Goal: Check status: Check status

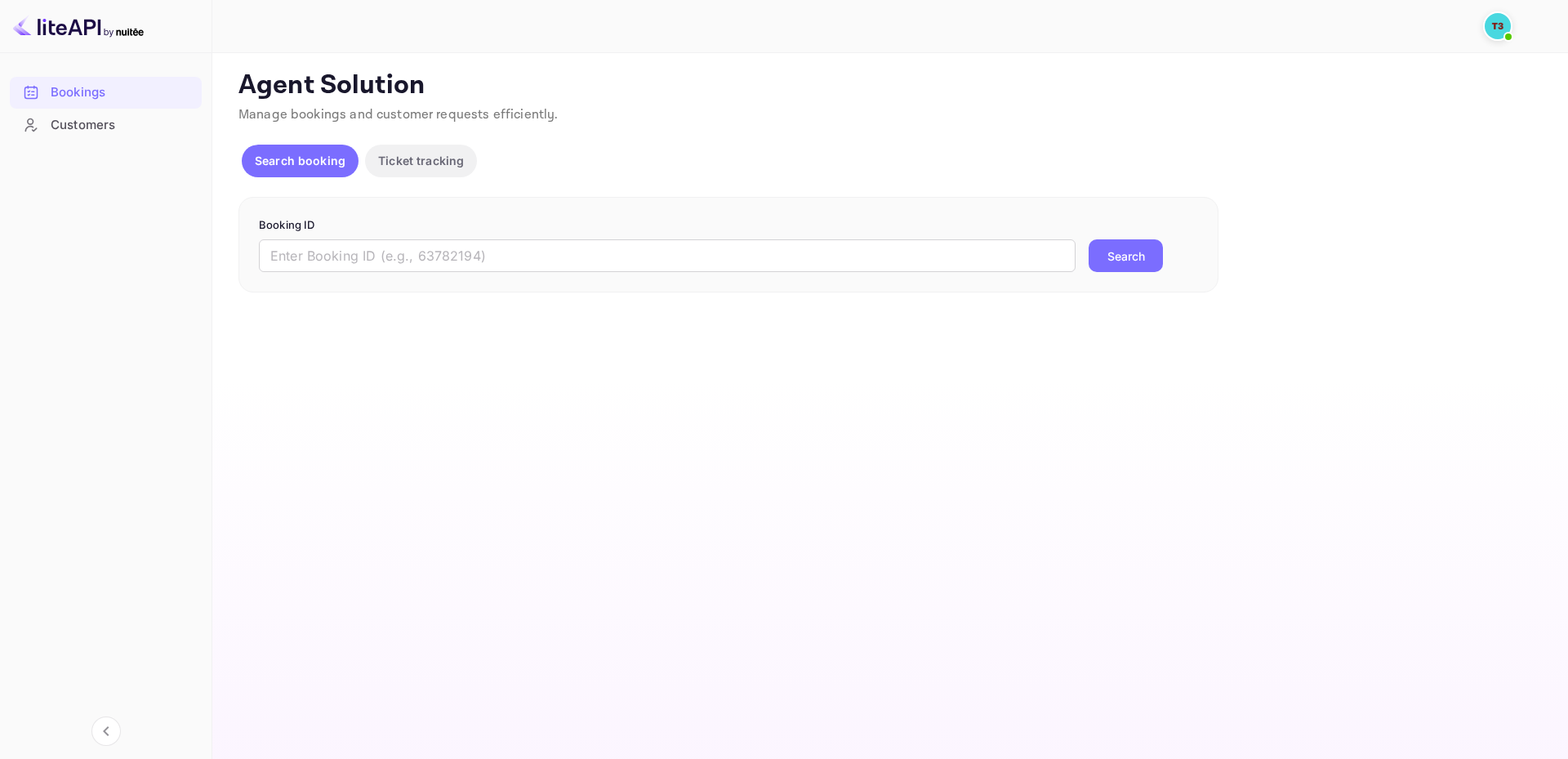
click at [1502, 27] on img at bounding box center [1498, 26] width 26 height 26
click at [878, 122] on div at bounding box center [784, 380] width 1568 height 759
click at [386, 259] on input "text" at bounding box center [667, 256] width 817 height 33
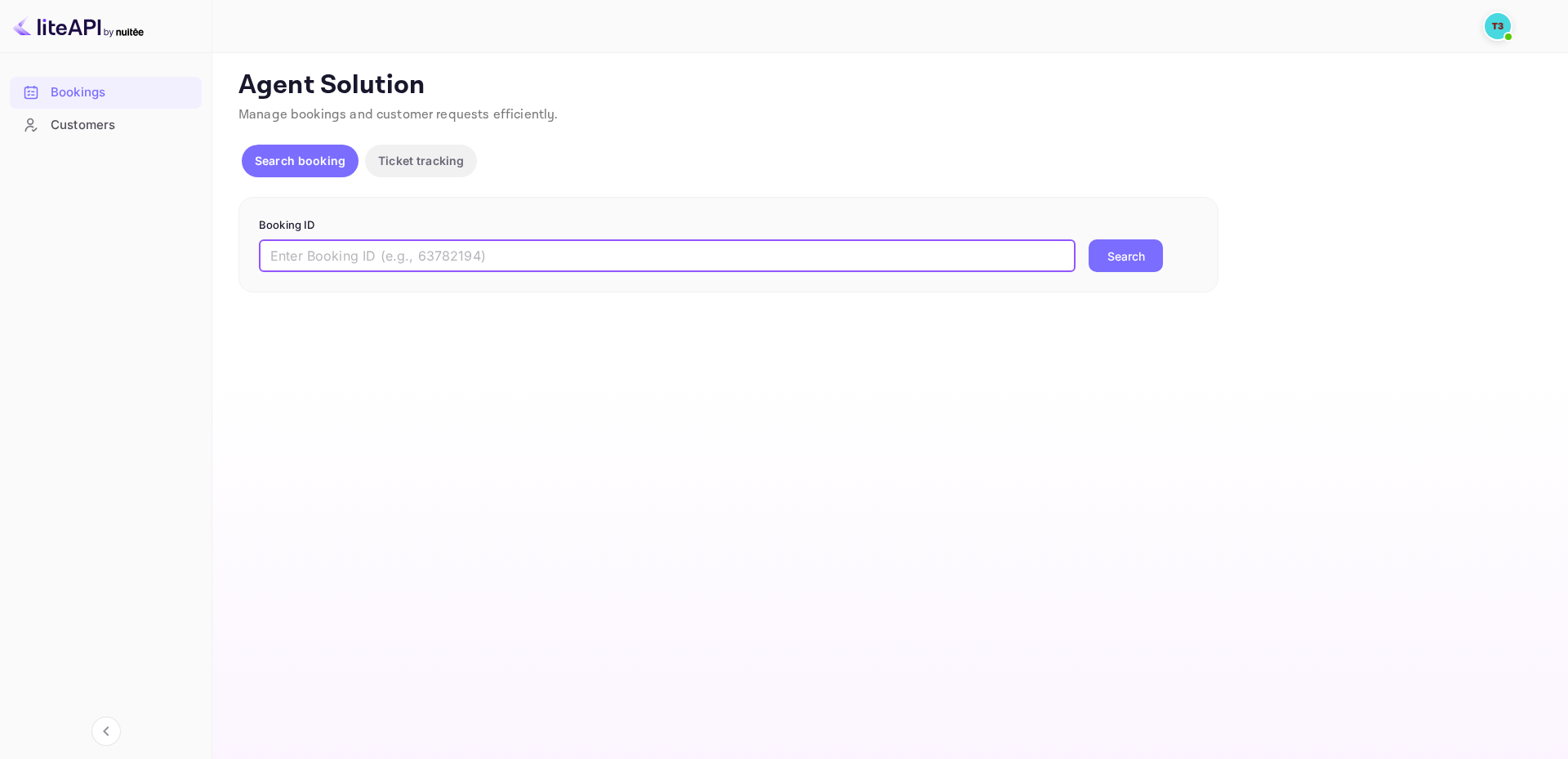
paste input "313791227"
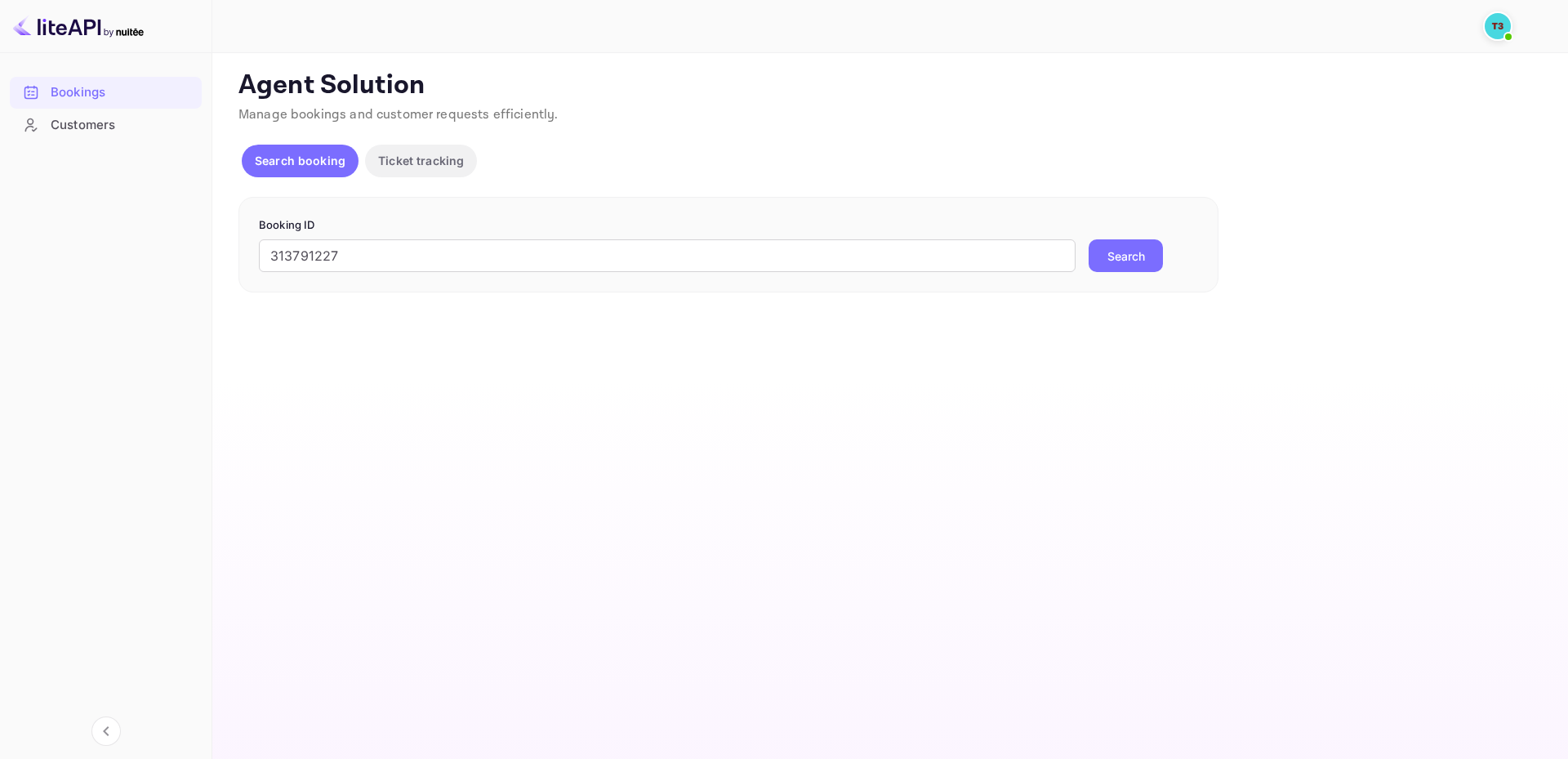
click at [1131, 245] on button "Search" at bounding box center [1126, 256] width 75 height 33
click at [1133, 262] on button "Search" at bounding box center [1126, 256] width 75 height 33
drag, startPoint x: 772, startPoint y: 231, endPoint x: 763, endPoint y: 242, distance: 14.2
click at [766, 239] on form "Booking ID 313791227 ​ Error fetching booking details Search" at bounding box center [729, 254] width 939 height 75
click at [759, 245] on input "313791227" at bounding box center [667, 256] width 817 height 33
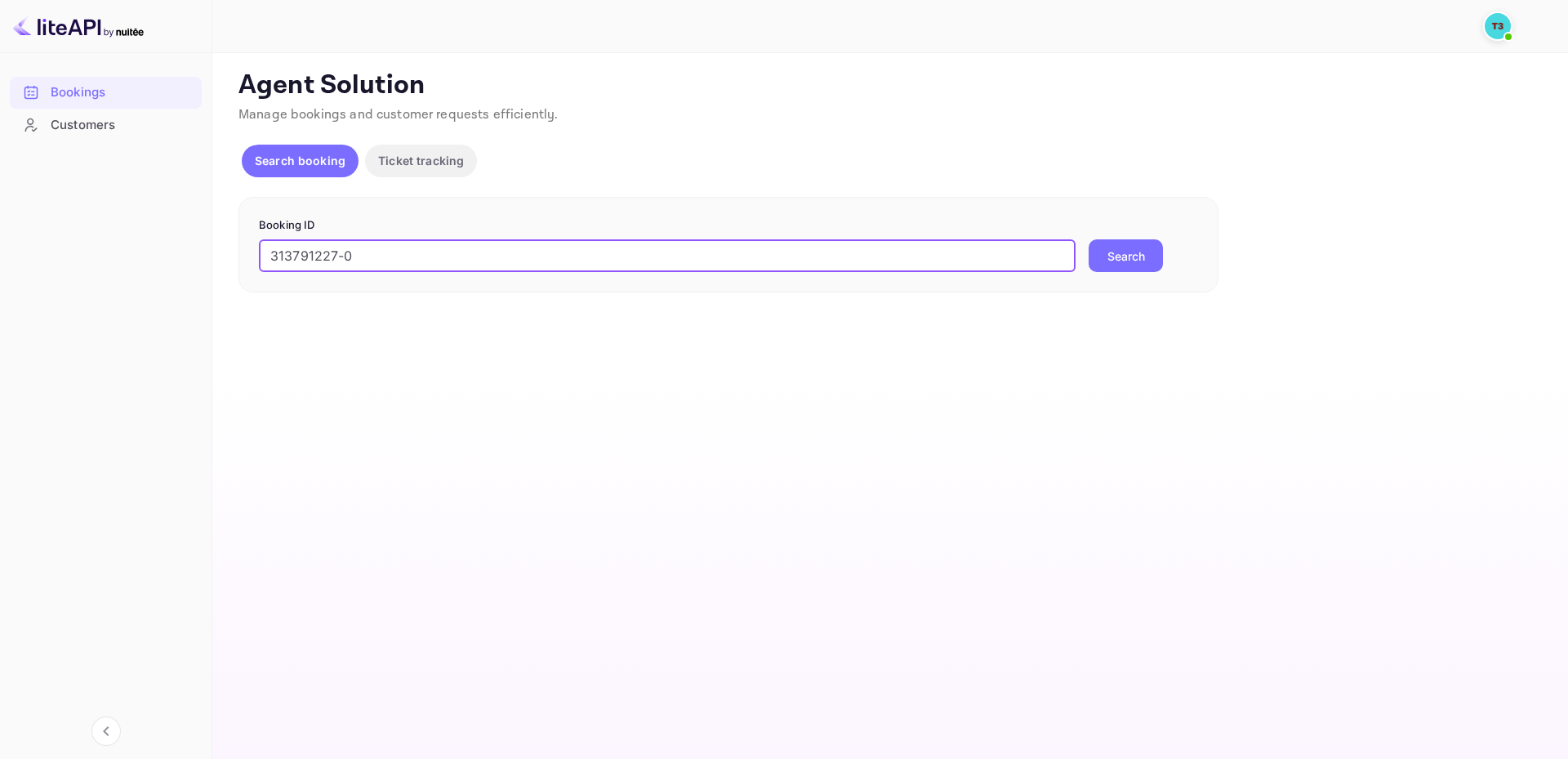
type input "313791227-0"
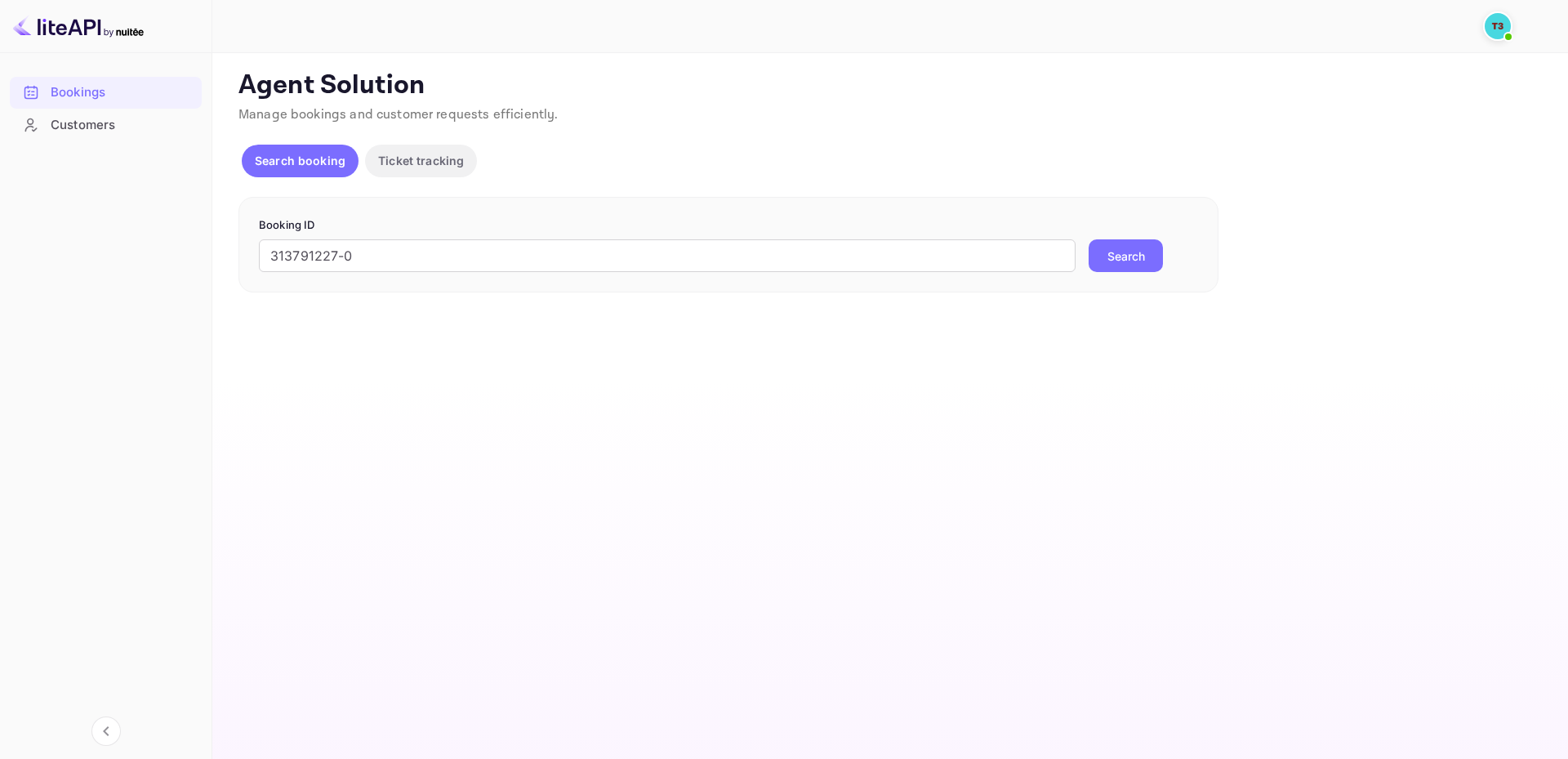
click at [1124, 246] on button "Search" at bounding box center [1126, 256] width 75 height 33
click at [1144, 258] on button "Search" at bounding box center [1126, 256] width 75 height 33
click at [858, 374] on main "Unsaved Changes Ticket Affiliate URL [URL][DOMAIN_NAME] Business partner name N…" at bounding box center [890, 406] width 1356 height 706
click at [94, 126] on div "Customers" at bounding box center [122, 125] width 143 height 19
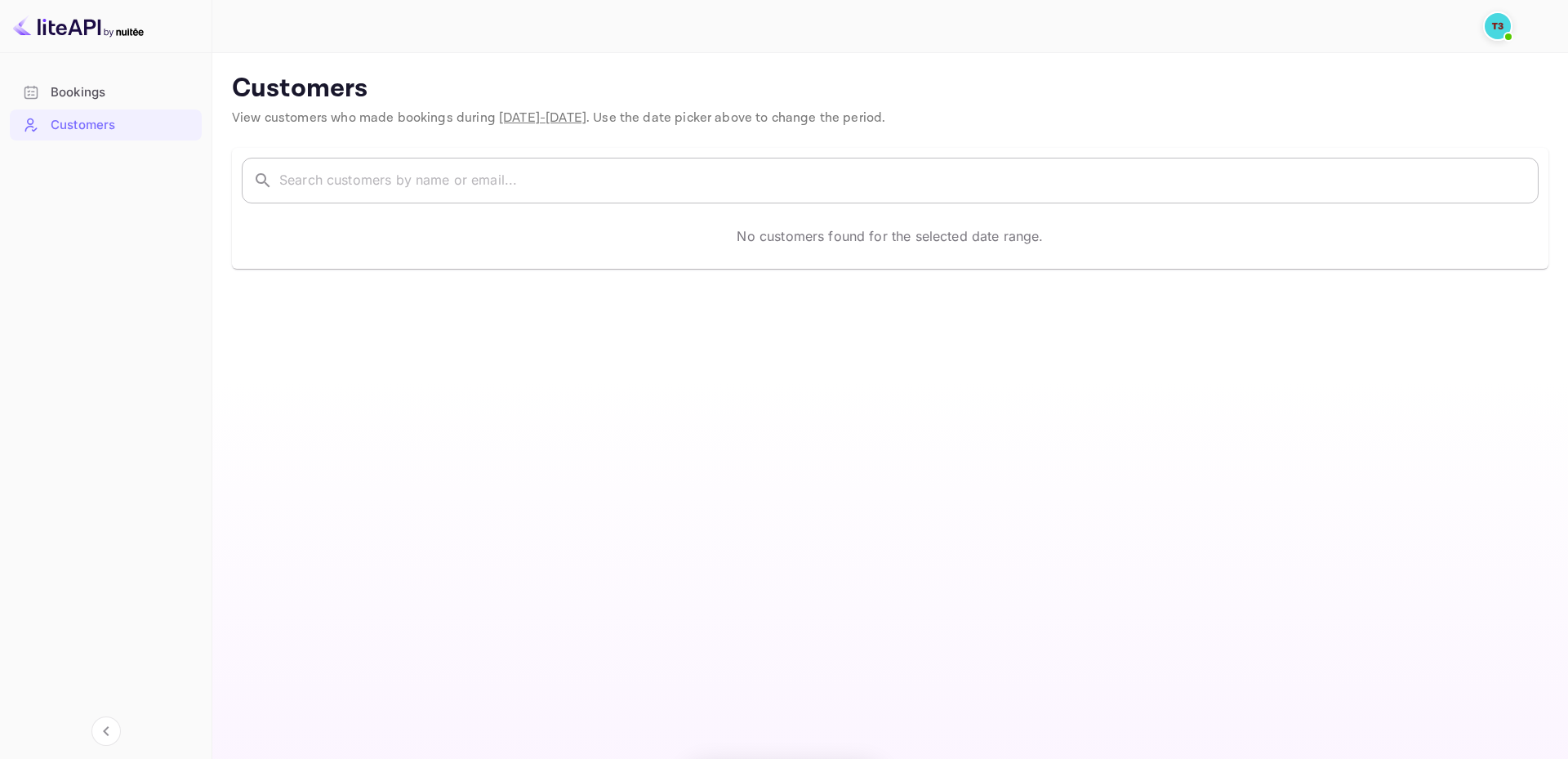
click at [295, 162] on input "text" at bounding box center [909, 180] width 1260 height 46
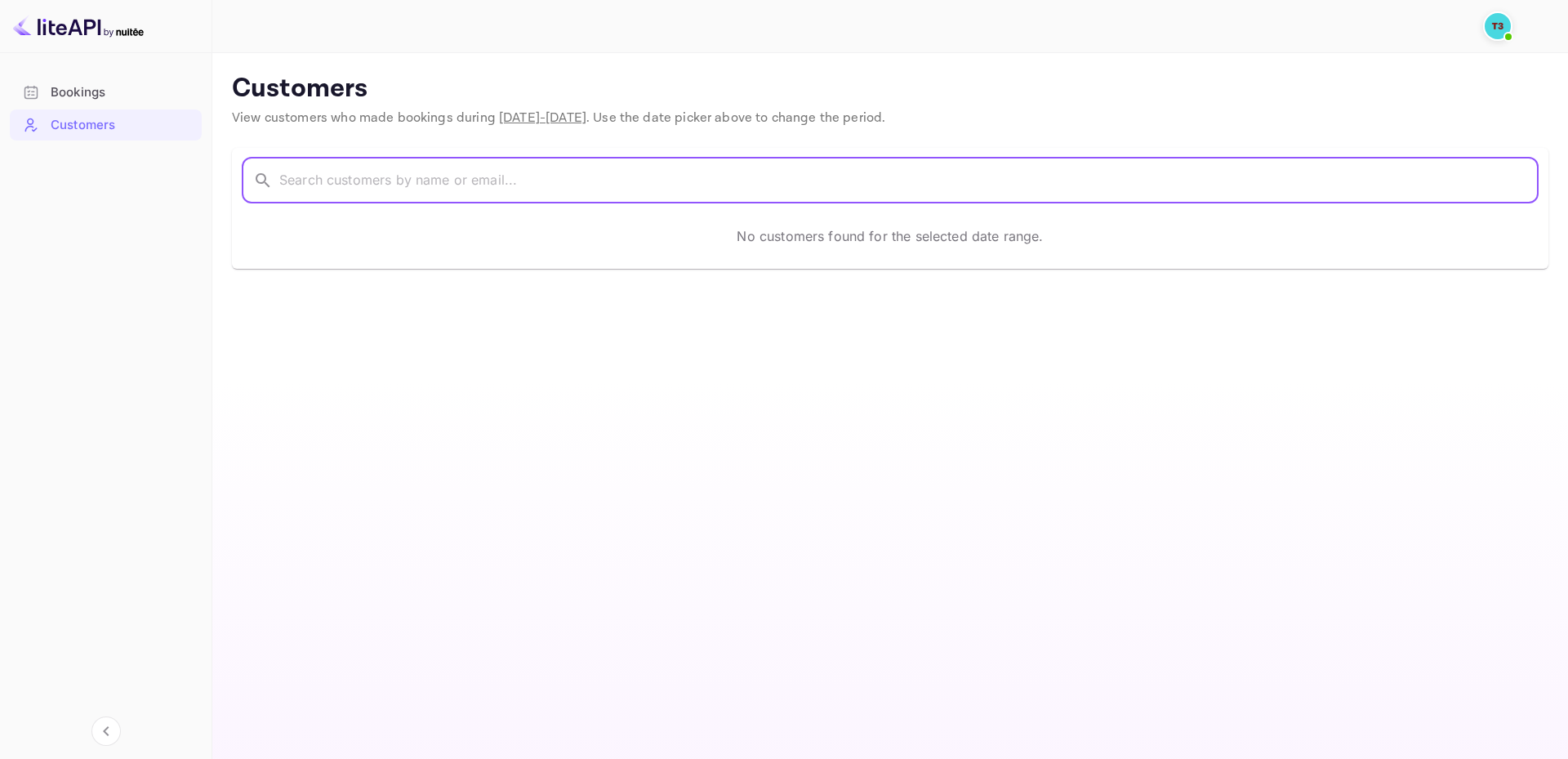
paste input "Nuary"
type input "Nuary"
click at [1092, 333] on main "Customers View customers who made bookings during [DATE] - [DATE] . Use the dat…" at bounding box center [890, 406] width 1356 height 706
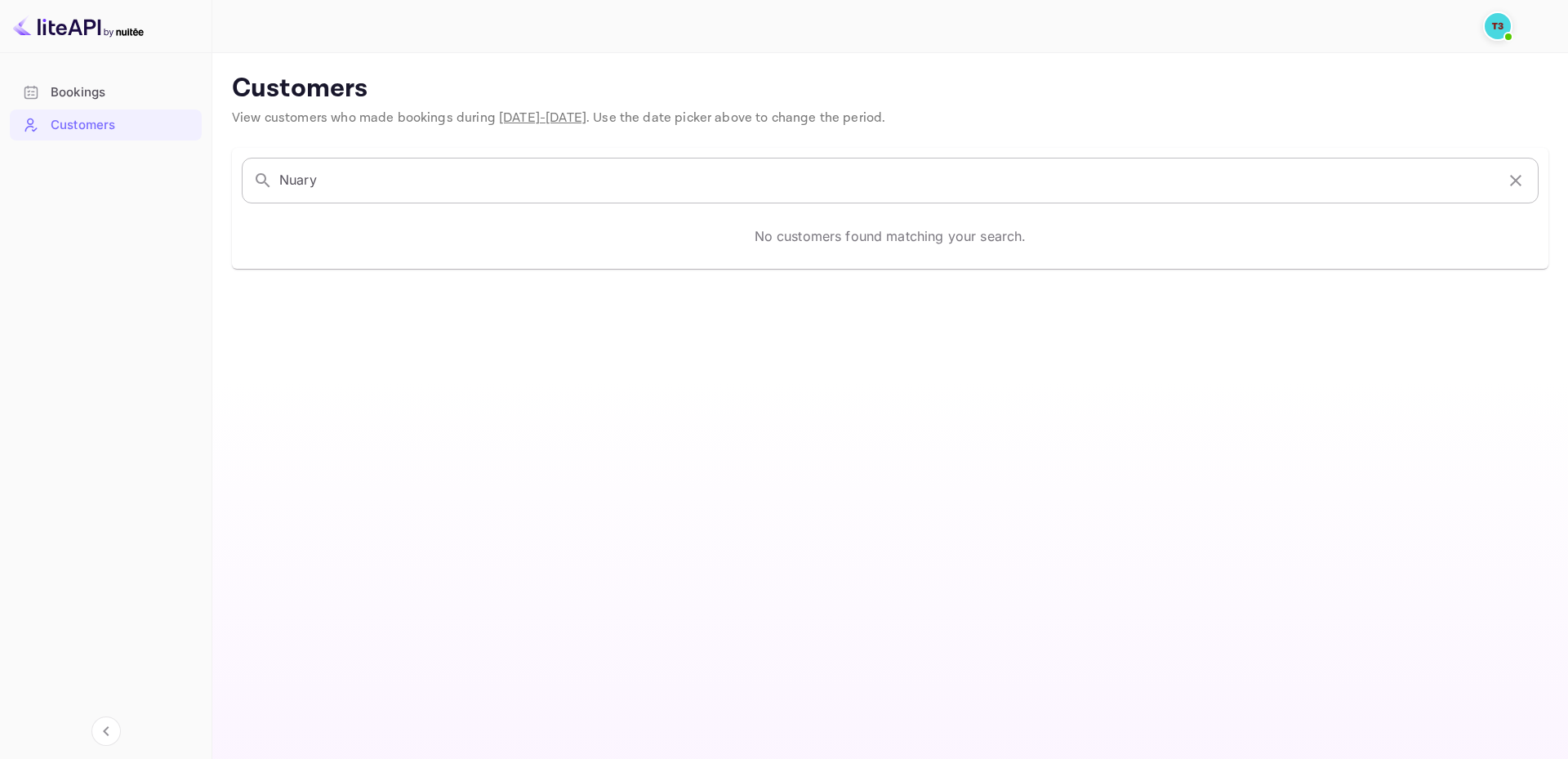
click at [962, 179] on input "Nuary" at bounding box center [887, 180] width 1216 height 46
